Goal: Navigation & Orientation: Find specific page/section

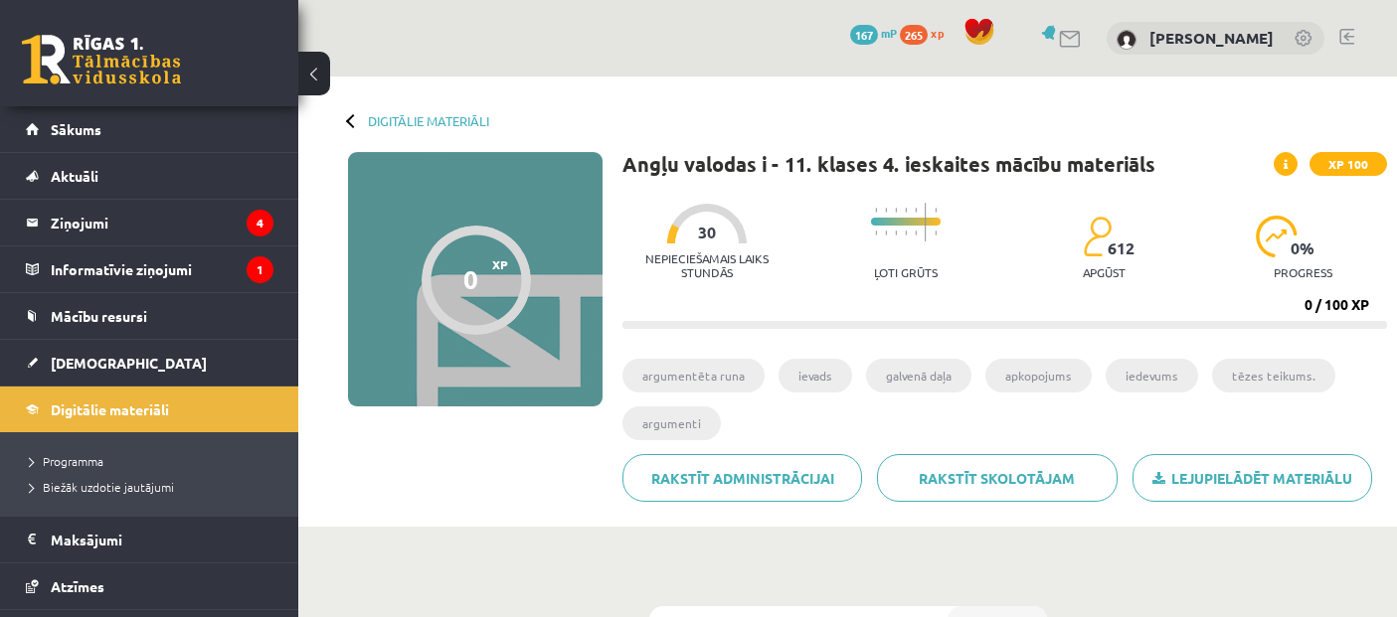
scroll to position [318, 0]
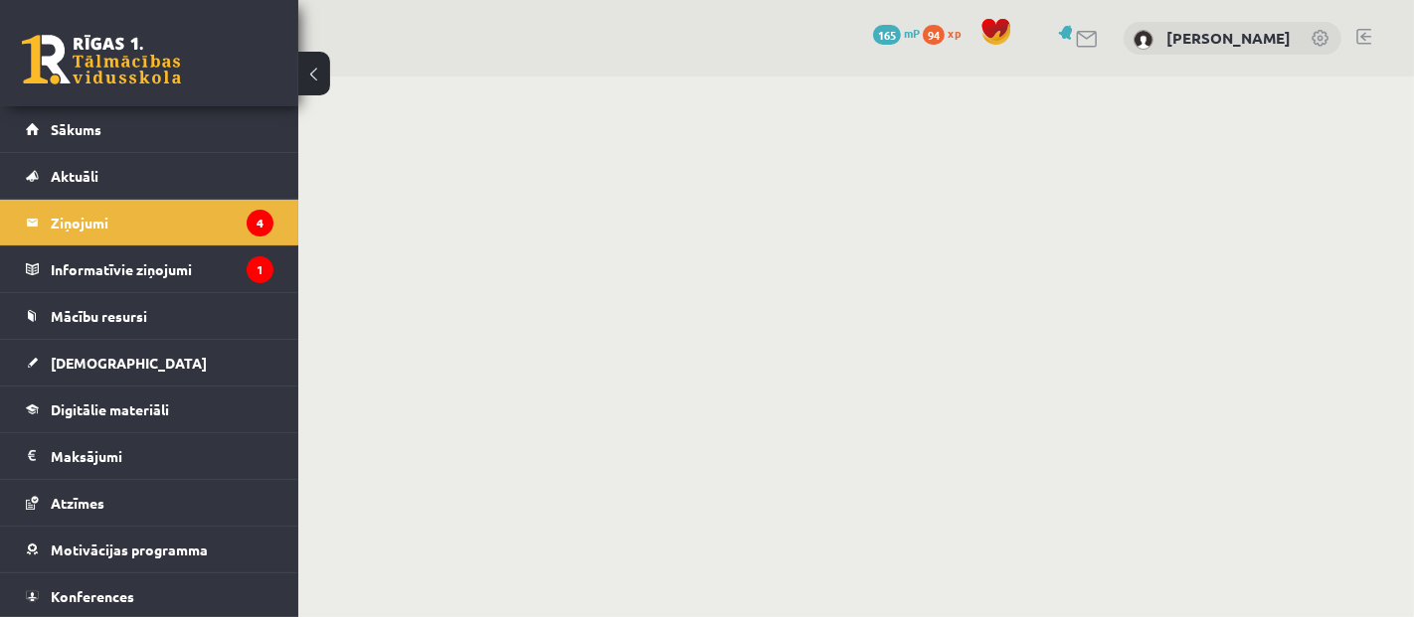
click at [161, 267] on legend "Informatīvie ziņojumi 1" at bounding box center [162, 270] width 223 height 46
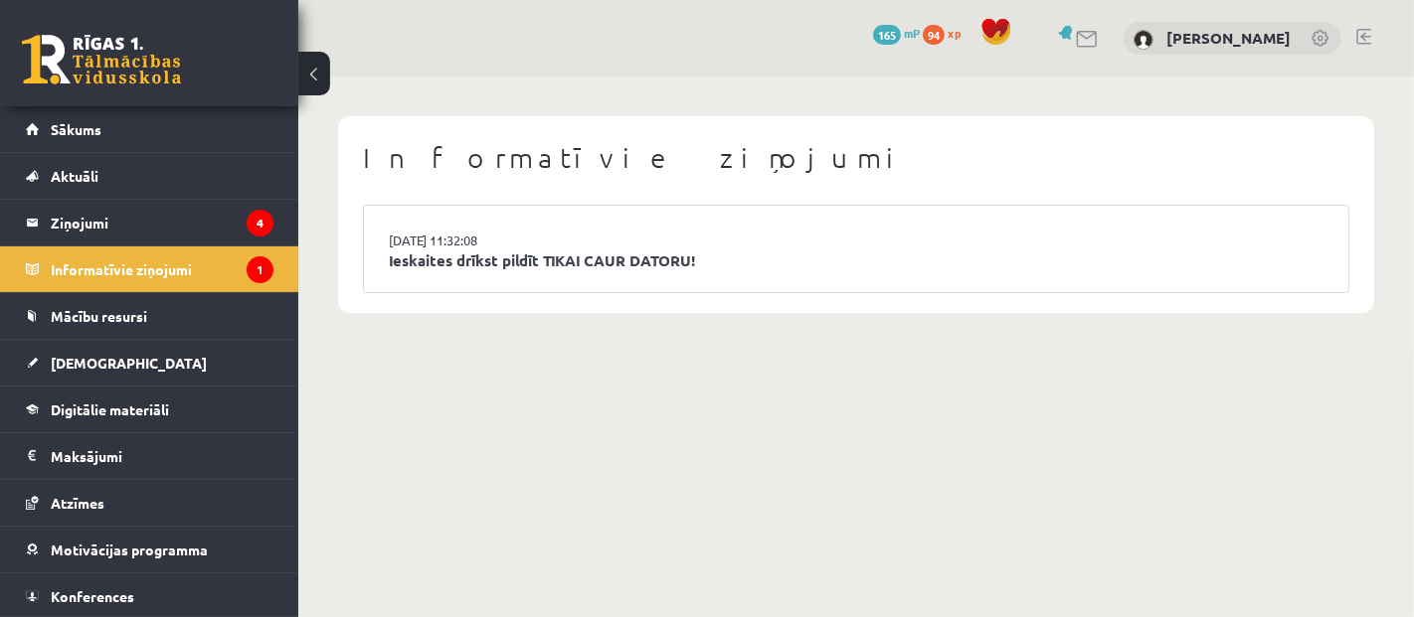
click at [161, 267] on legend "Informatīvie ziņojumi 1" at bounding box center [162, 270] width 223 height 46
click at [147, 527] on link "Motivācijas programma" at bounding box center [150, 550] width 248 height 46
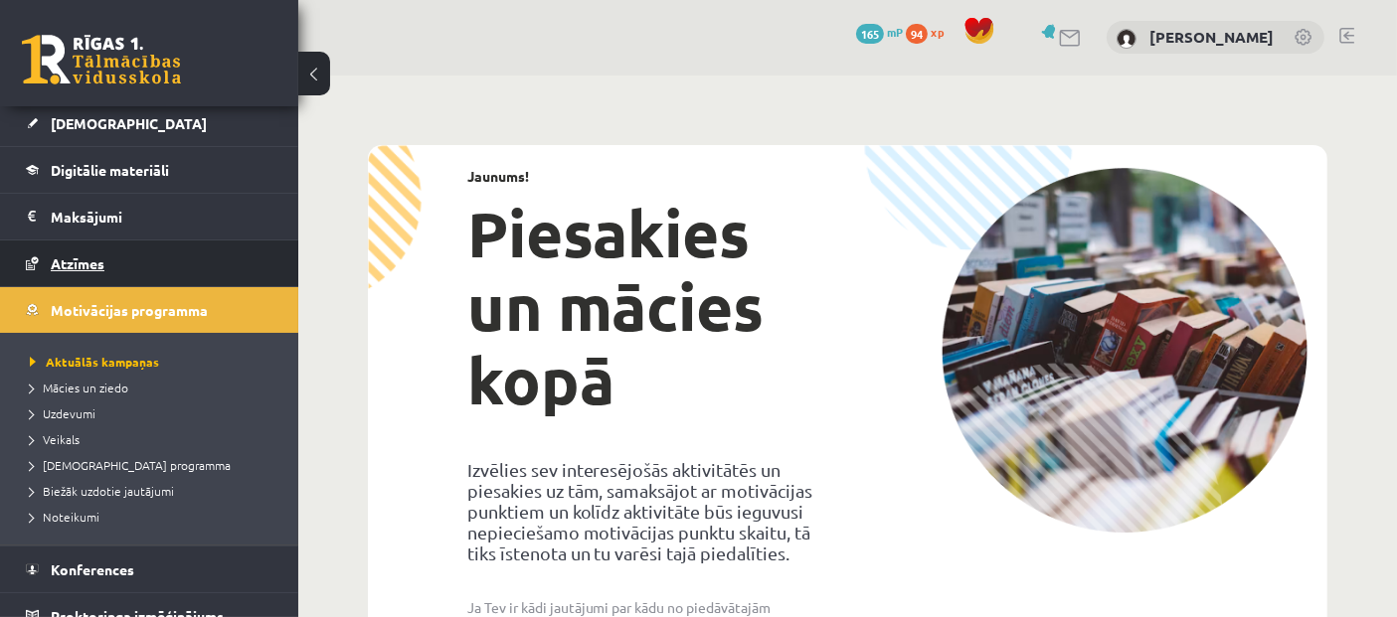
scroll to position [241, 0]
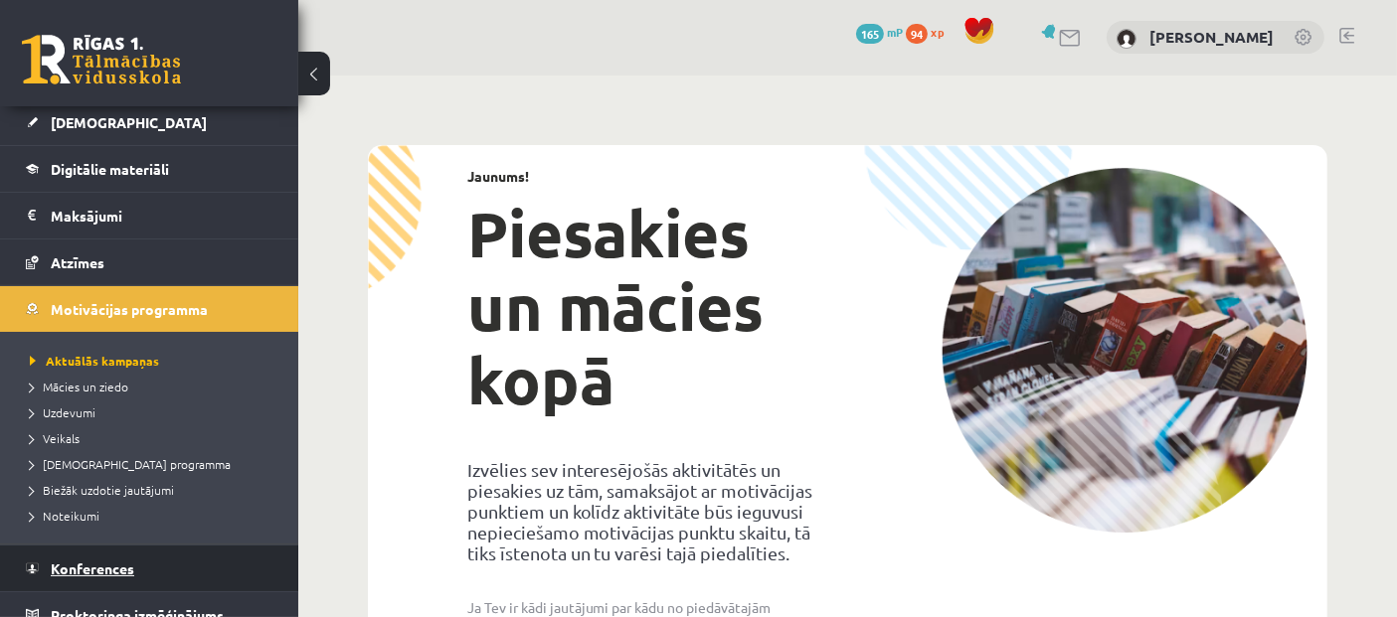
click at [139, 557] on link "Konferences" at bounding box center [150, 569] width 248 height 46
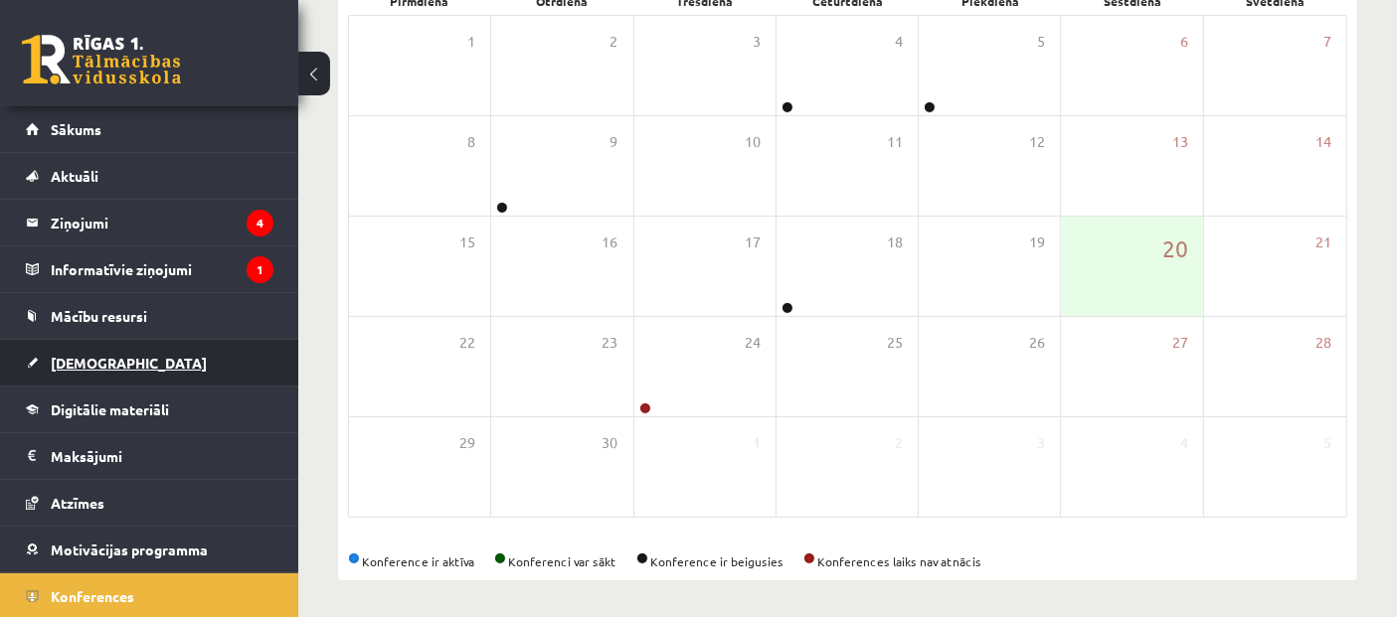
click at [113, 368] on link "[DEMOGRAPHIC_DATA]" at bounding box center [150, 363] width 248 height 46
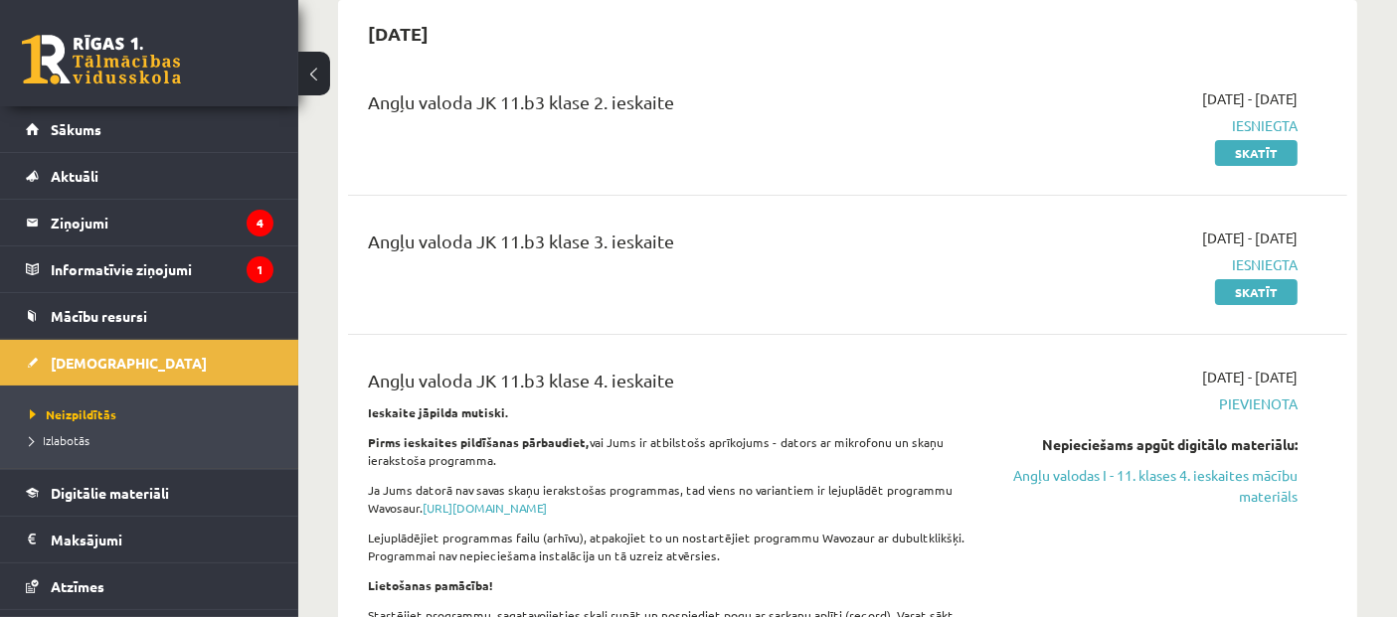
scroll to position [202, 0]
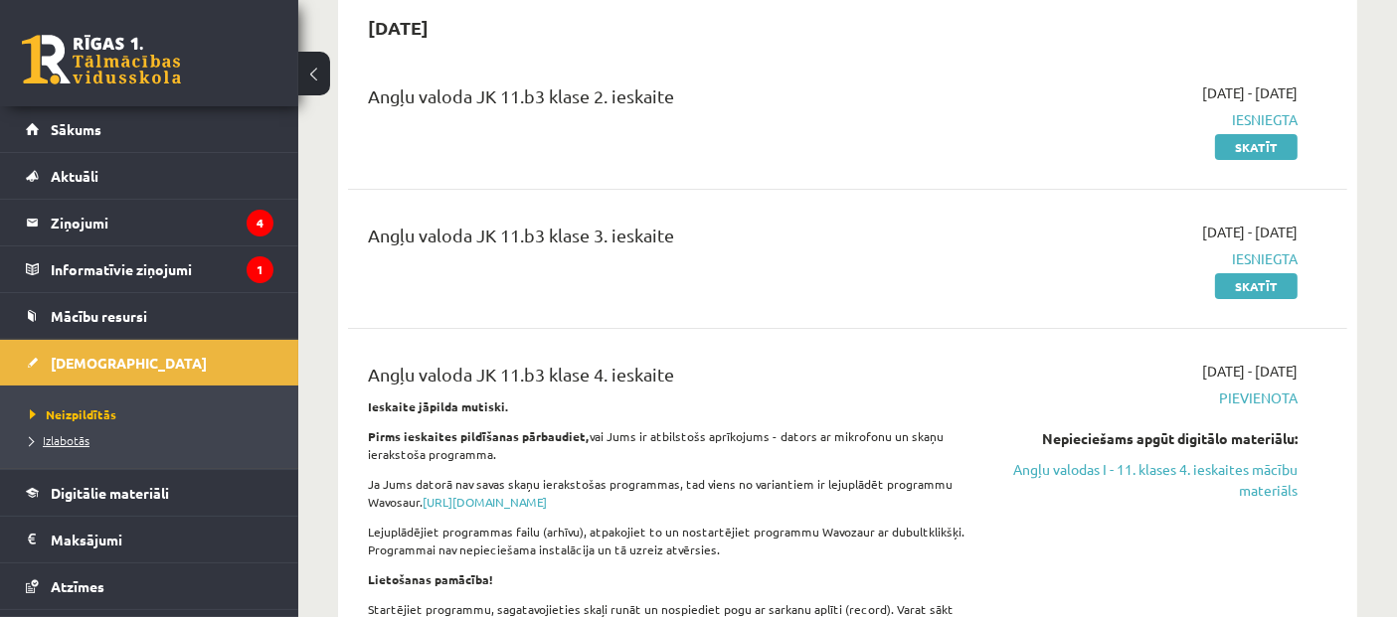
click at [66, 439] on span "Izlabotās" at bounding box center [60, 440] width 60 height 16
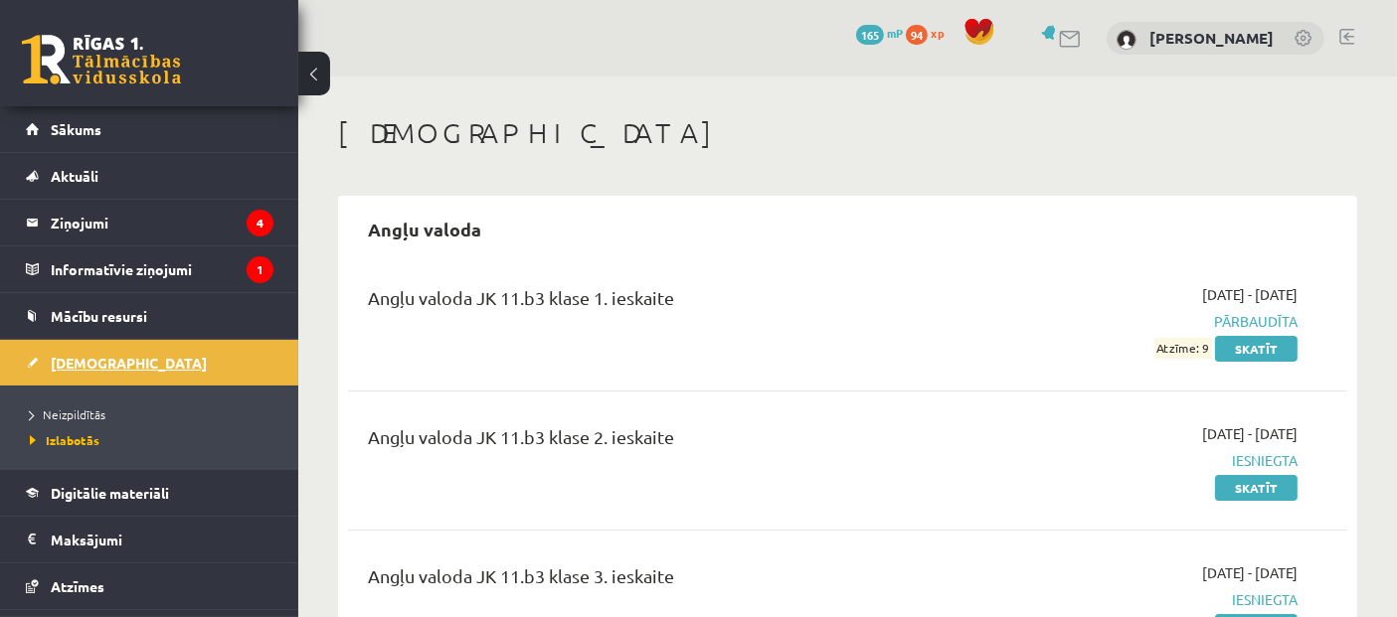
click at [116, 365] on link "[DEMOGRAPHIC_DATA]" at bounding box center [150, 363] width 248 height 46
